Goal: Transaction & Acquisition: Purchase product/service

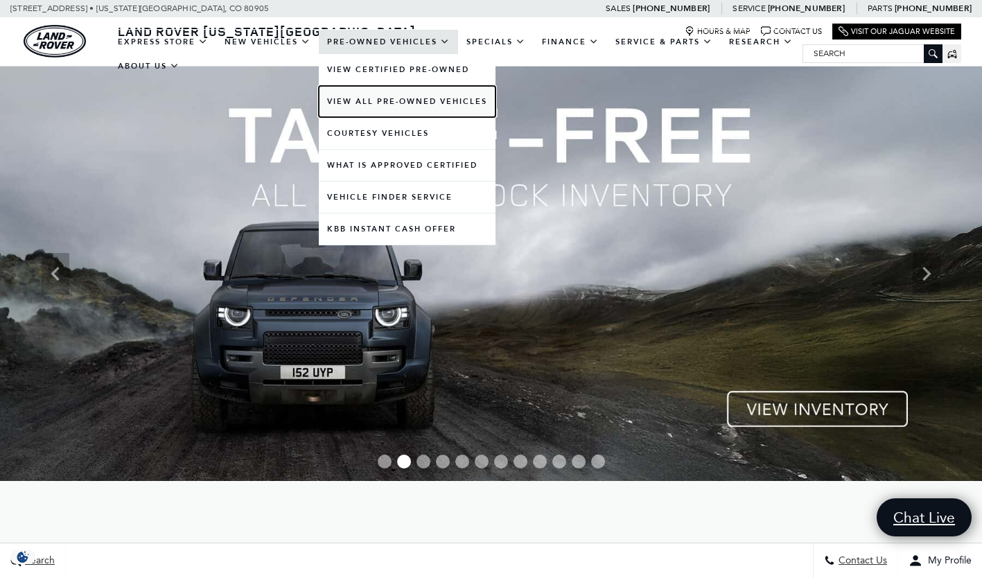
click at [425, 101] on link "View All Pre-Owned Vehicles" at bounding box center [407, 101] width 177 height 31
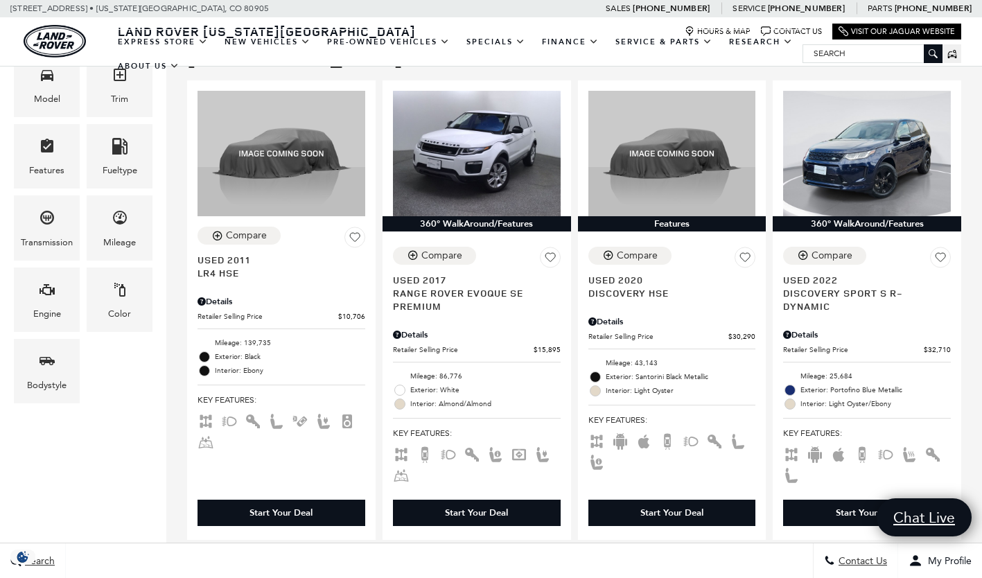
scroll to position [321, 0]
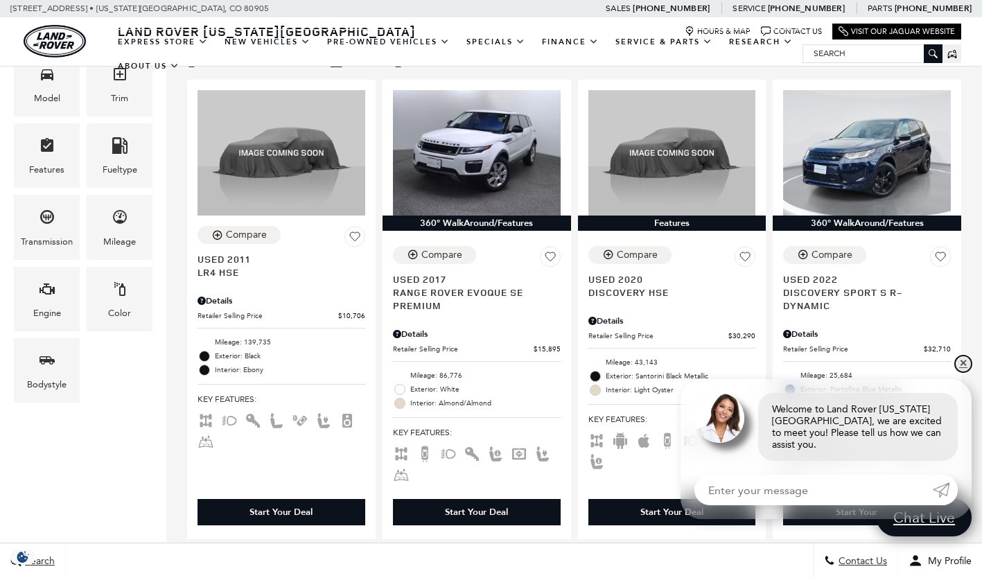
click at [964, 372] on link "✕" at bounding box center [963, 363] width 17 height 17
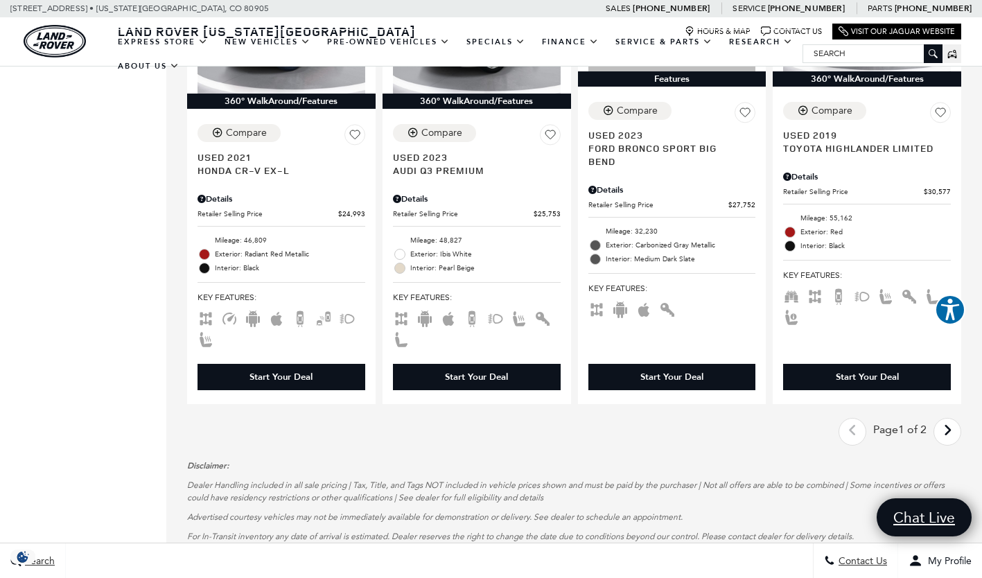
scroll to position [2441, 0]
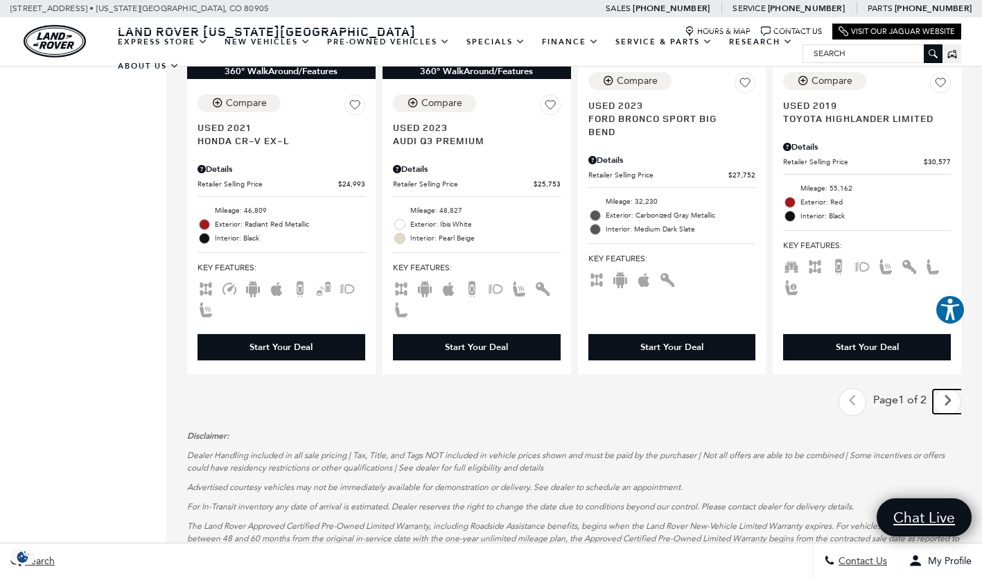
click at [952, 389] on icon "next page" at bounding box center [947, 400] width 9 height 22
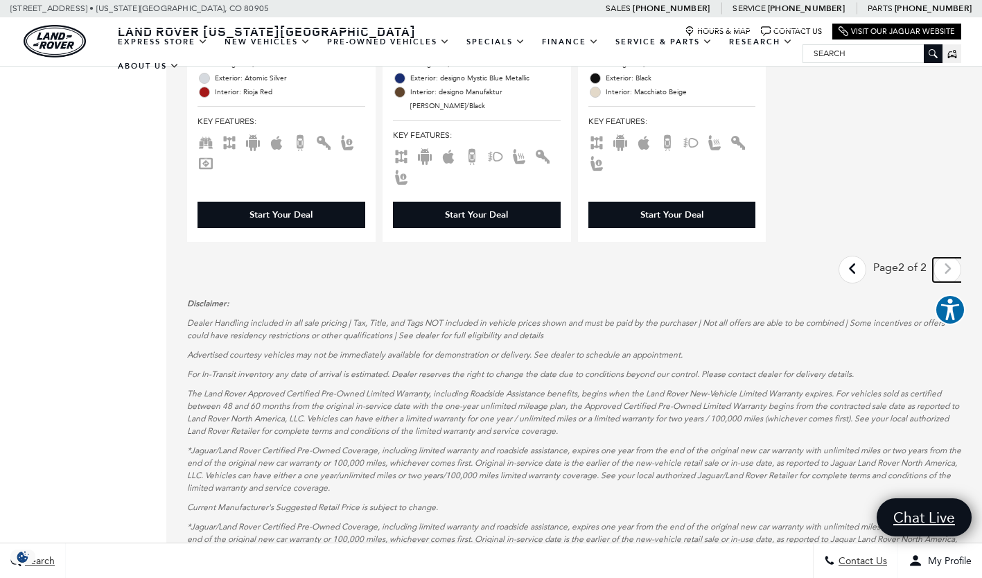
scroll to position [1591, 0]
